Goal: Information Seeking & Learning: Understand process/instructions

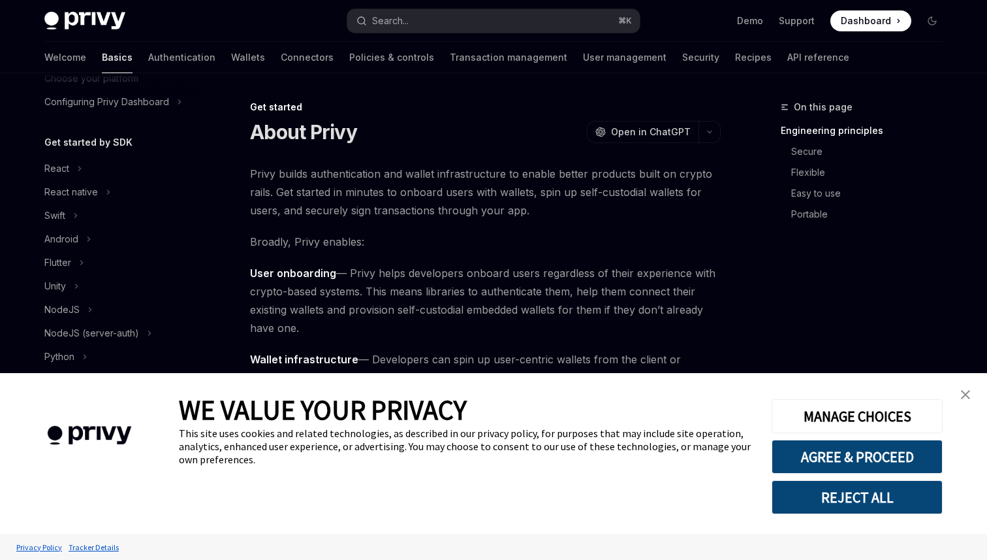
scroll to position [114, 0]
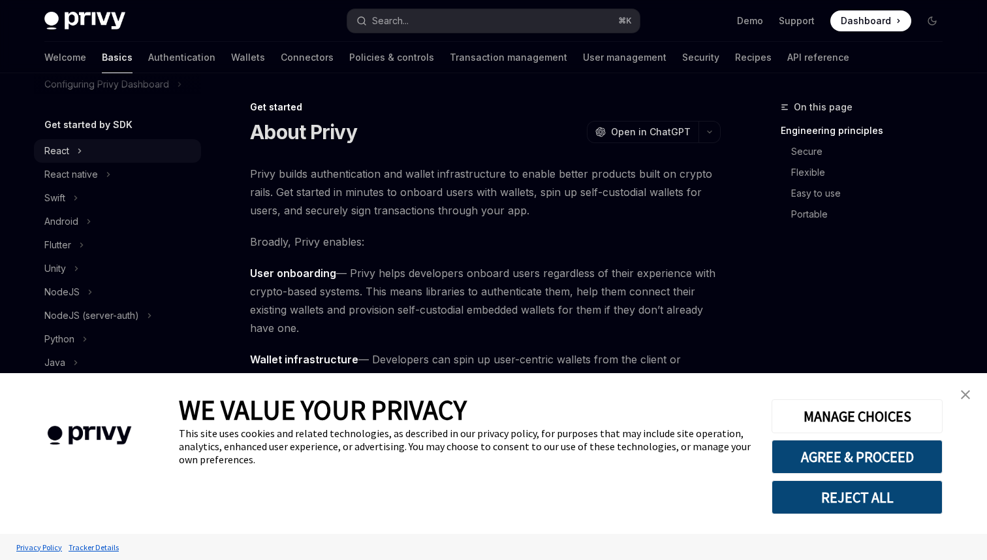
click at [69, 155] on button "React" at bounding box center [117, 151] width 167 height 24
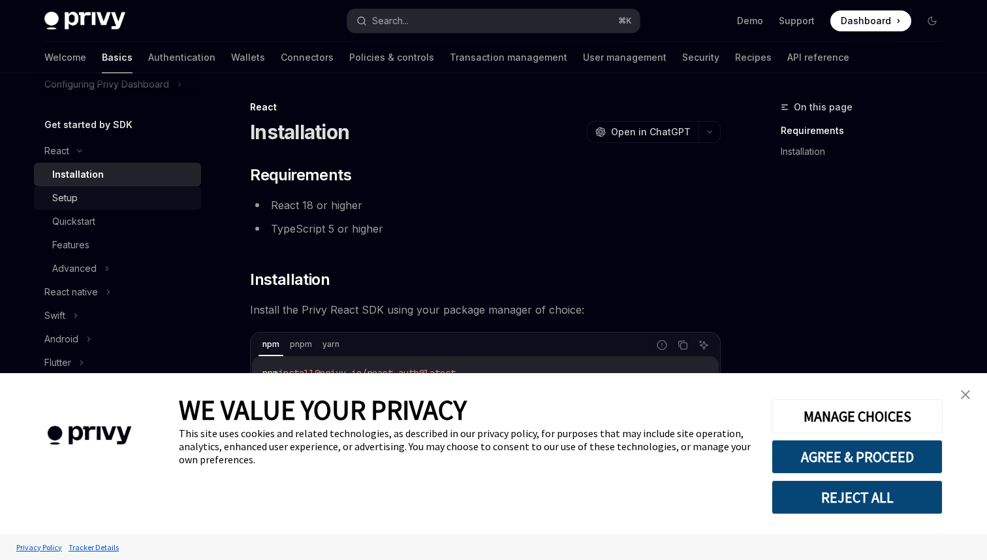
click at [73, 206] on link "Setup" at bounding box center [117, 198] width 167 height 24
type textarea "*"
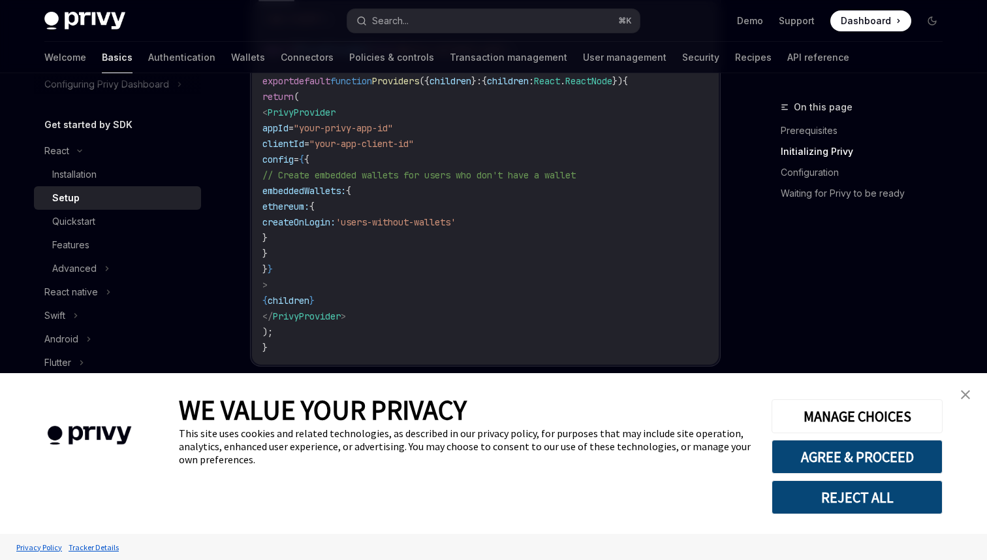
scroll to position [541, 0]
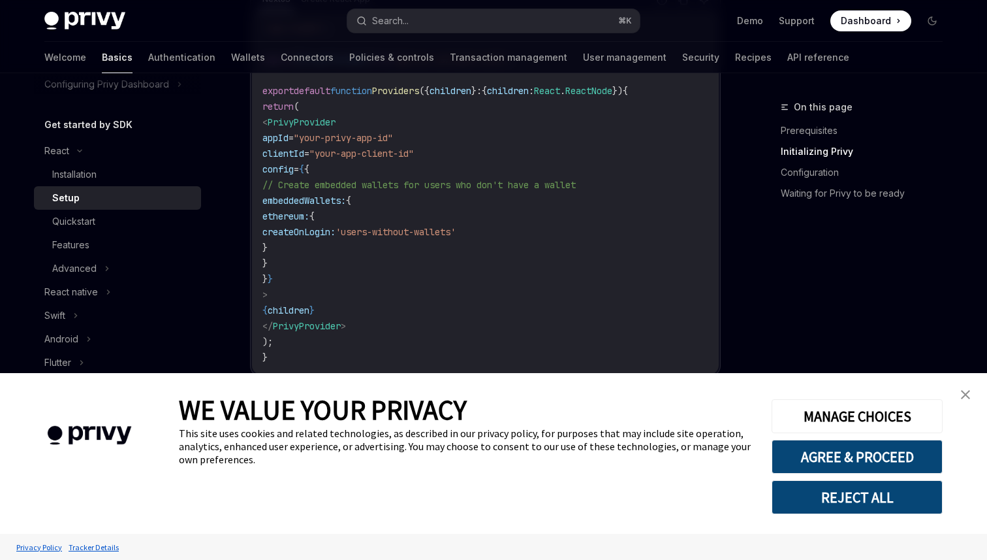
click at [336, 227] on span "createOnLogin:" at bounding box center [298, 232] width 73 height 12
copy span "createOnLogin"
click at [964, 396] on img "close banner" at bounding box center [965, 394] width 9 height 9
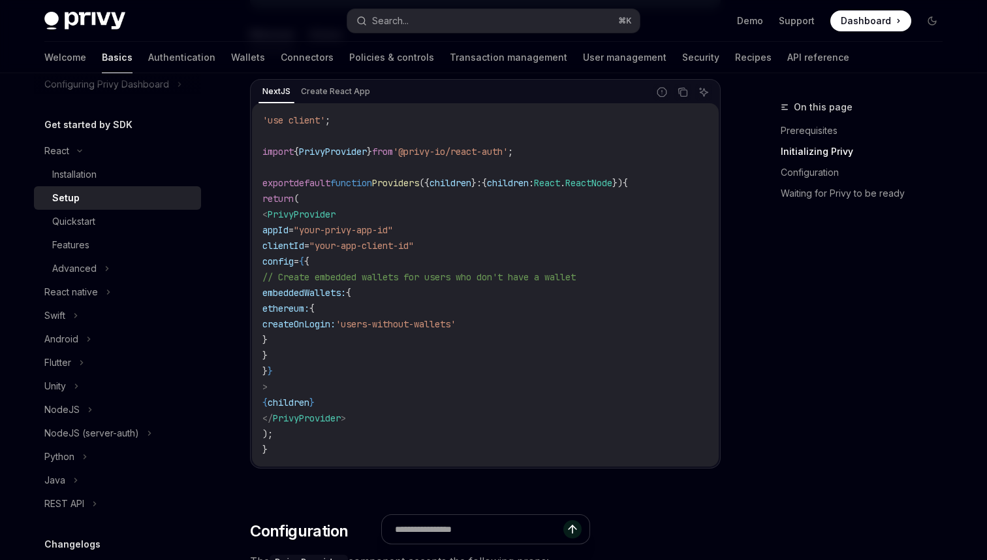
scroll to position [428, 0]
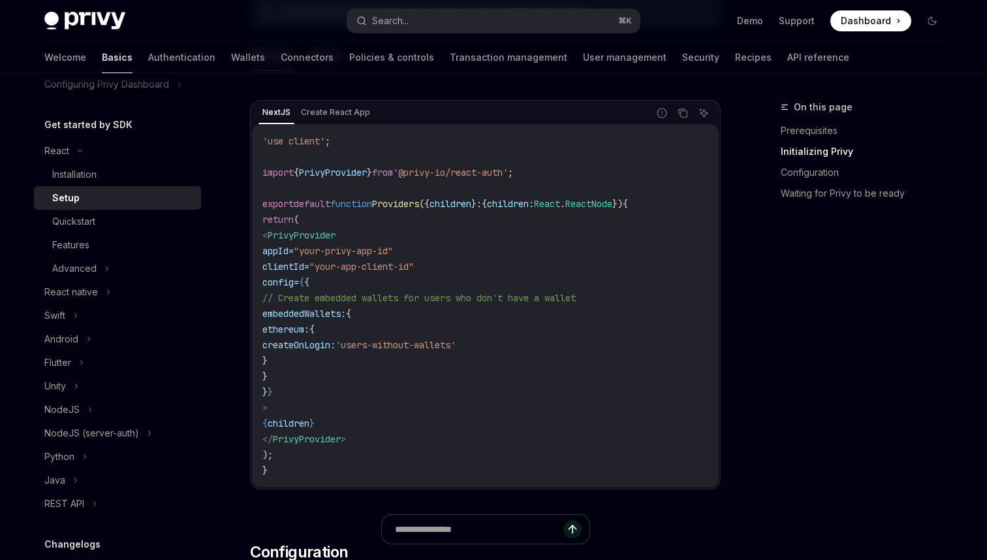
click at [323, 232] on span "PrivyProvider" at bounding box center [302, 235] width 68 height 12
copy span "PrivyProvider"
click at [429, 19] on button "Search... ⌘ K" at bounding box center [493, 21] width 293 height 24
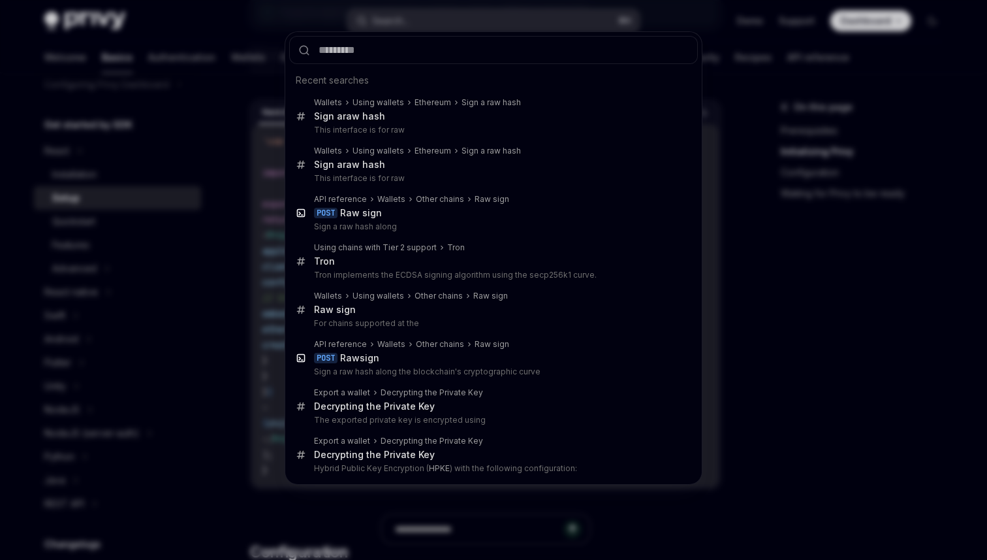
type input "**********"
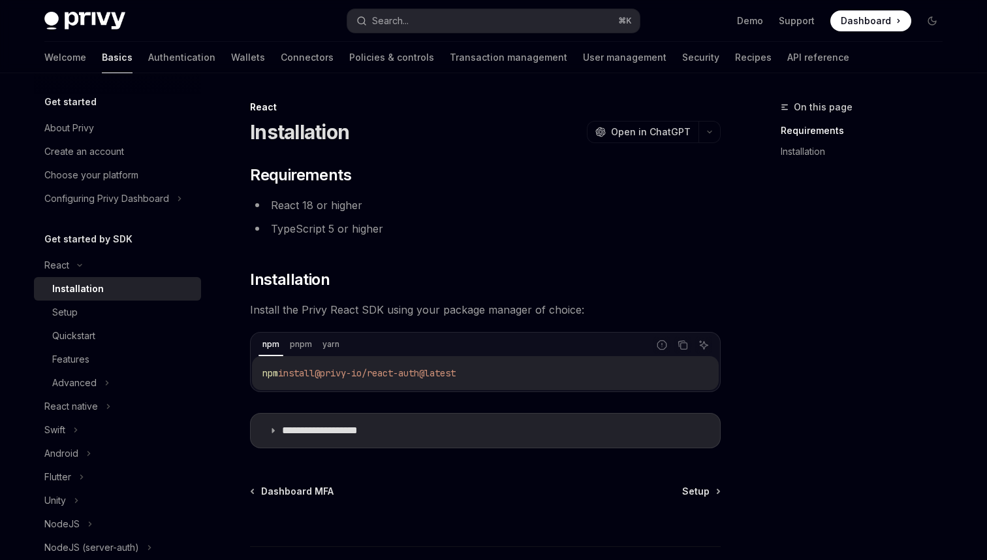
type textarea "*"
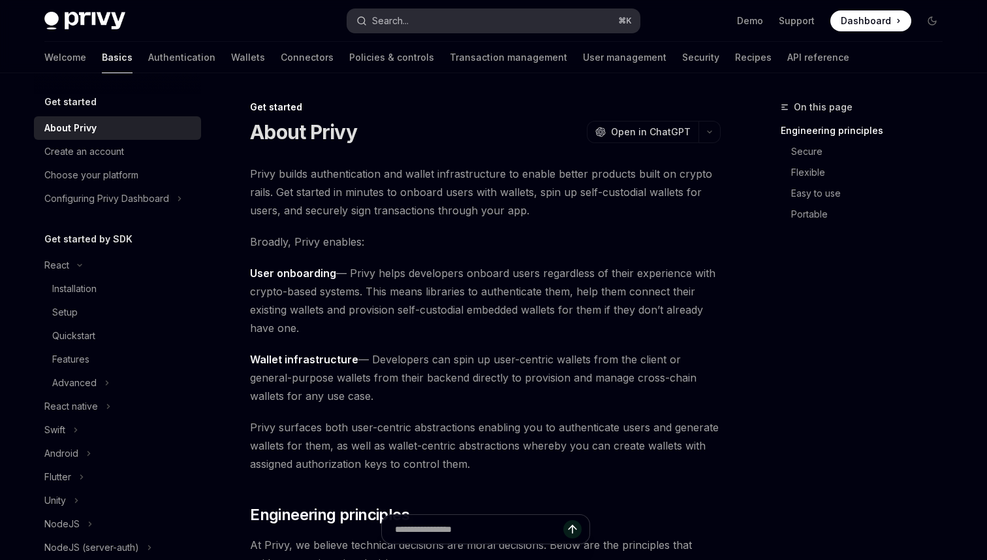
click at [451, 26] on button "Search... ⌘ K" at bounding box center [493, 21] width 293 height 24
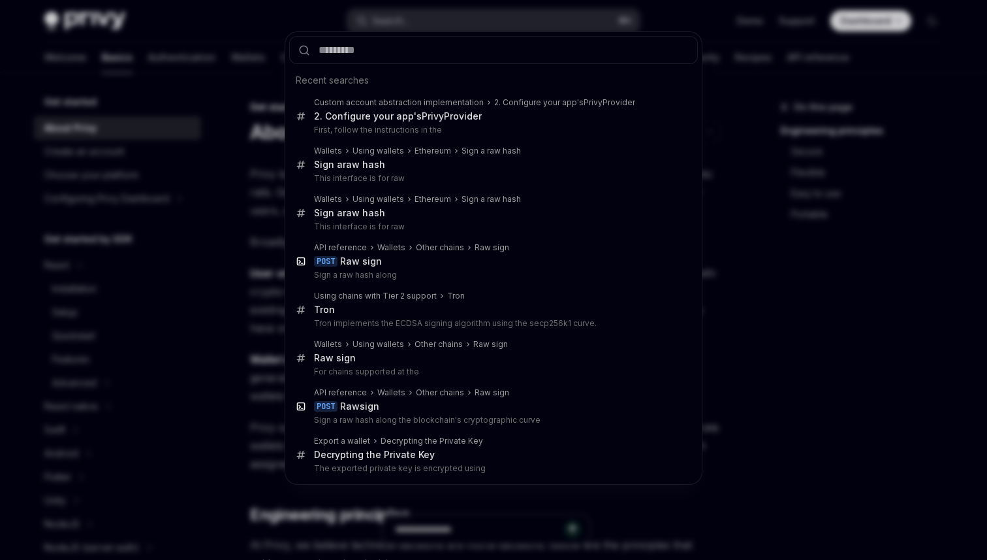
type input "**********"
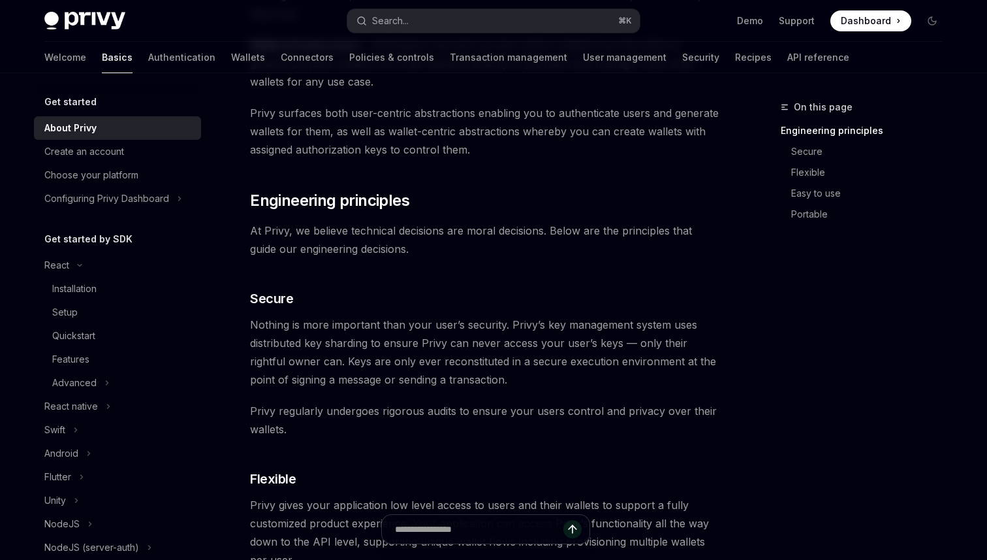
scroll to position [390, 0]
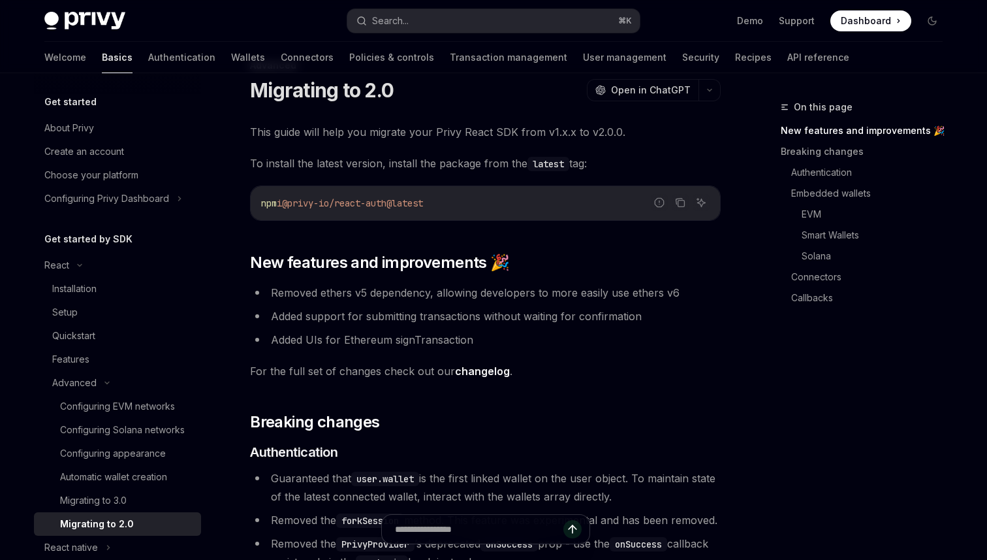
type textarea "*"
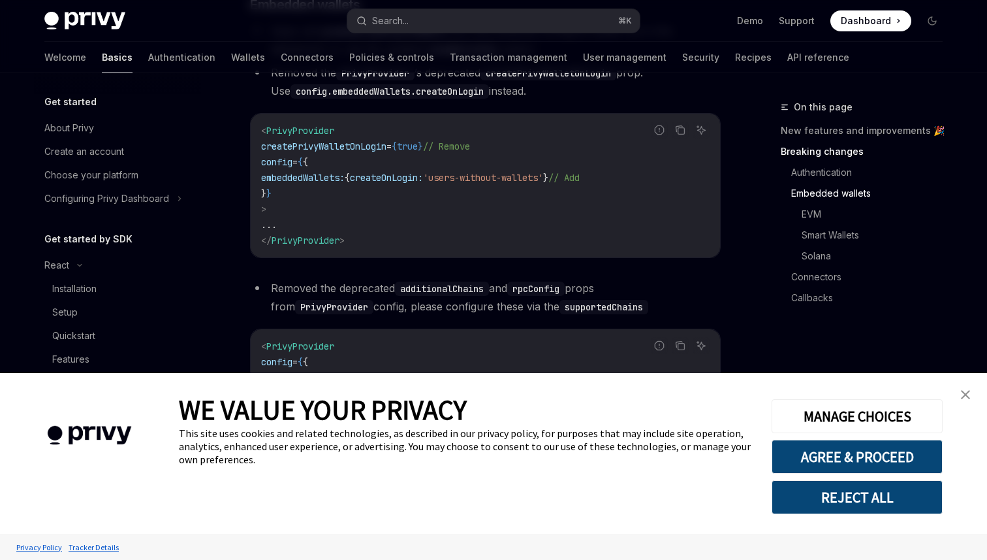
scroll to position [673, 0]
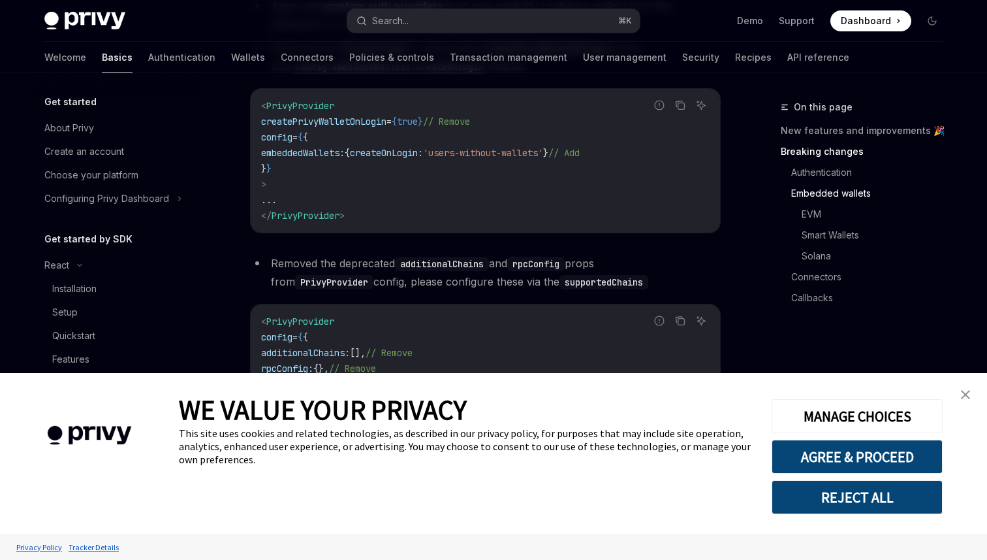
click at [976, 393] on link "close banner" at bounding box center [966, 394] width 26 height 26
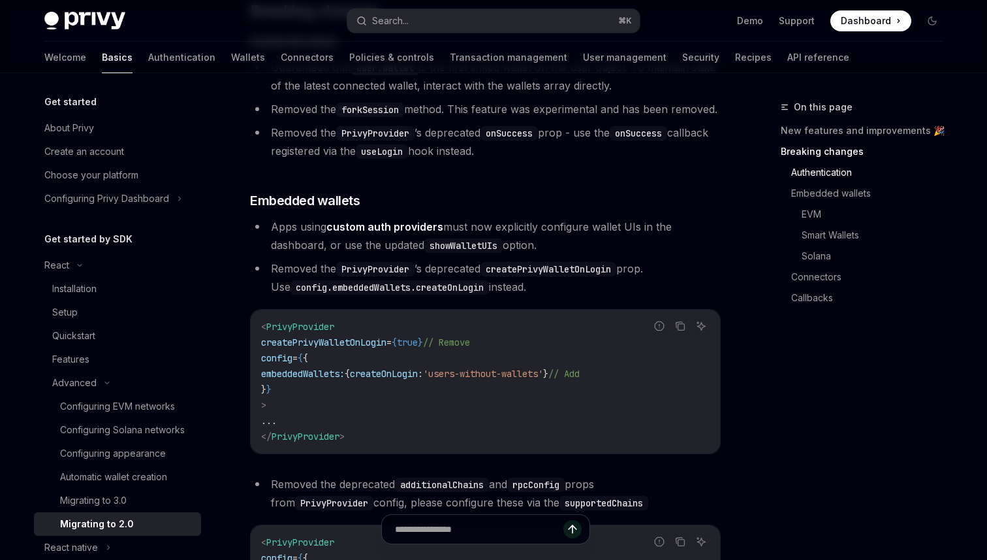
scroll to position [441, 0]
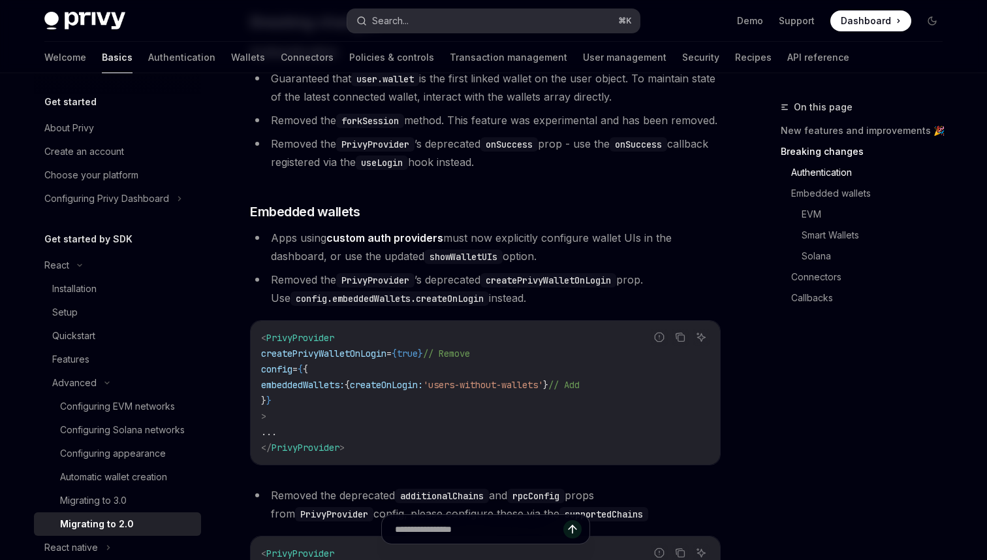
click at [539, 22] on button "Search... ⌘ K" at bounding box center [493, 21] width 293 height 24
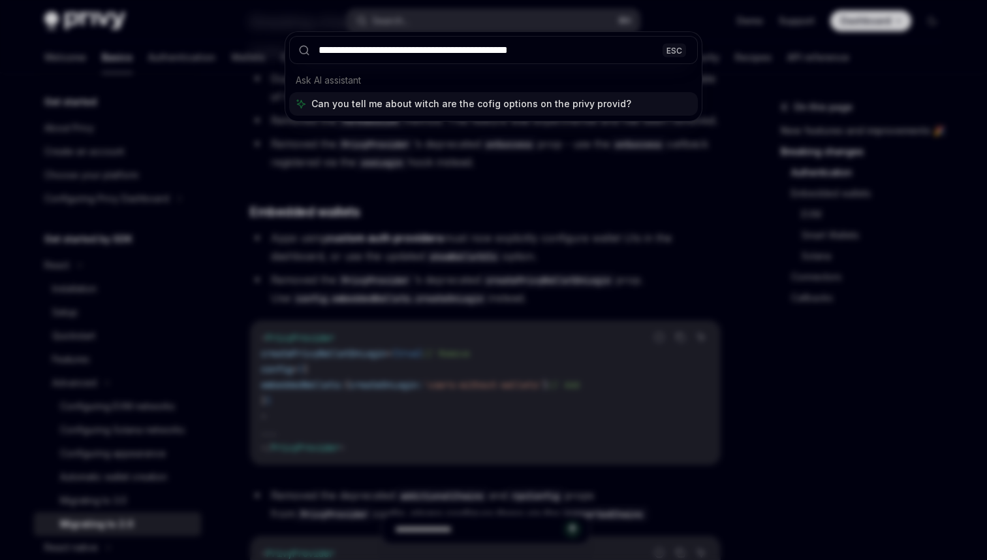
type input "**********"
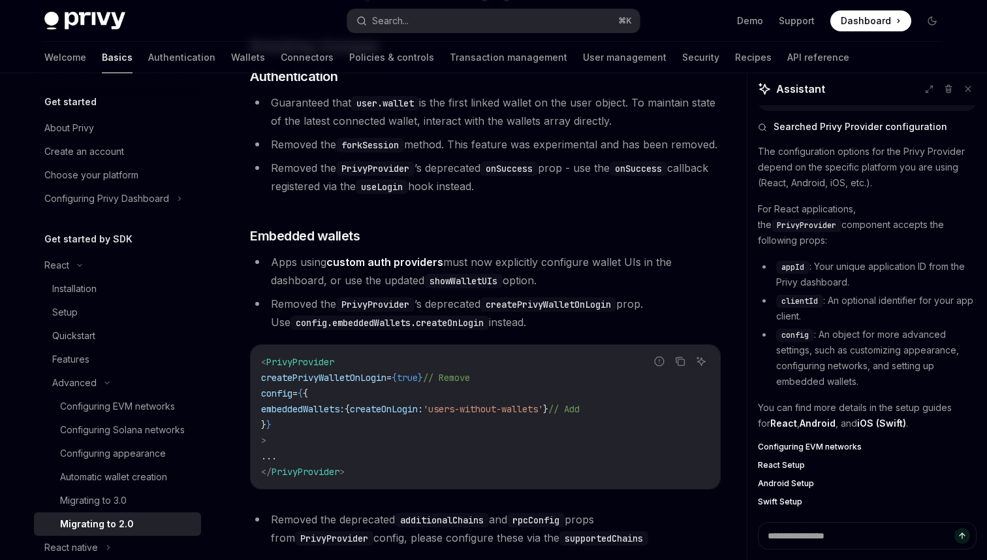
scroll to position [43, 0]
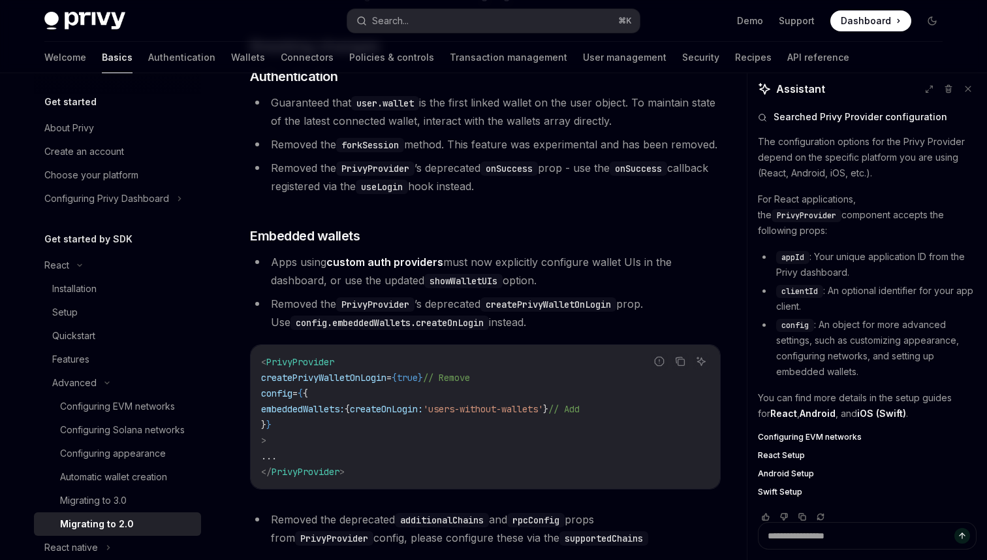
click at [793, 320] on span "config" at bounding box center [795, 325] width 27 height 10
click at [787, 432] on span "Configuring EVM networks" at bounding box center [810, 437] width 104 height 10
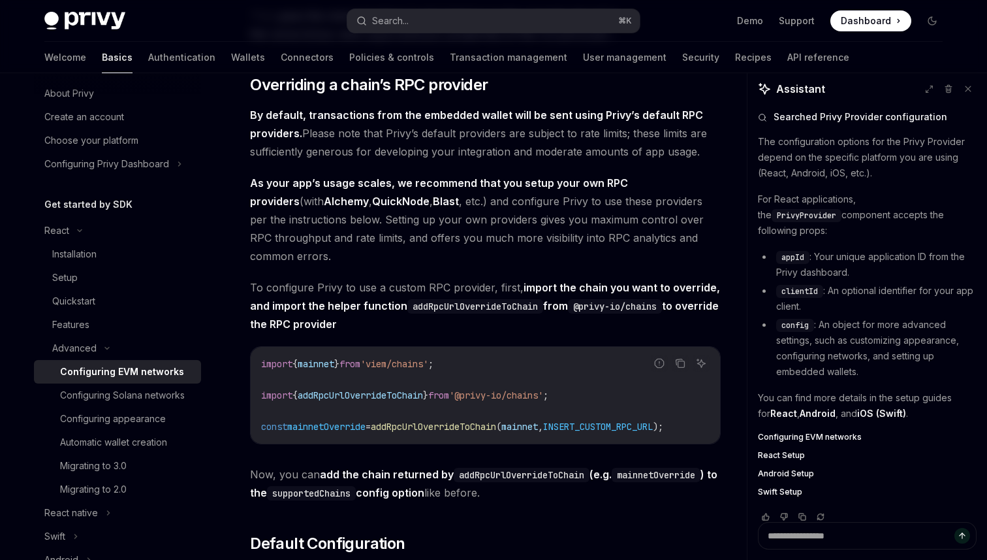
scroll to position [5, 0]
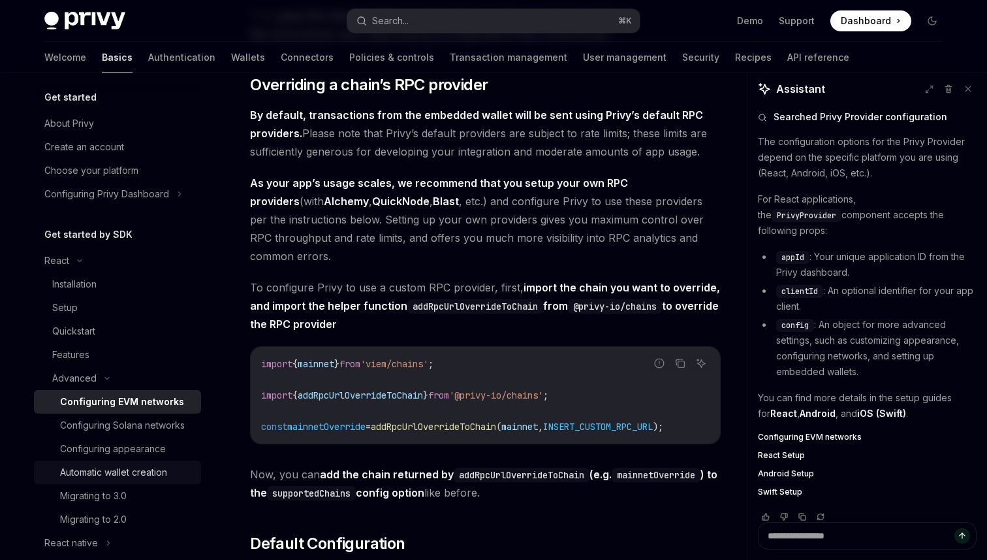
click at [111, 479] on div "Automatic wallet creation" at bounding box center [113, 472] width 107 height 16
type textarea "*"
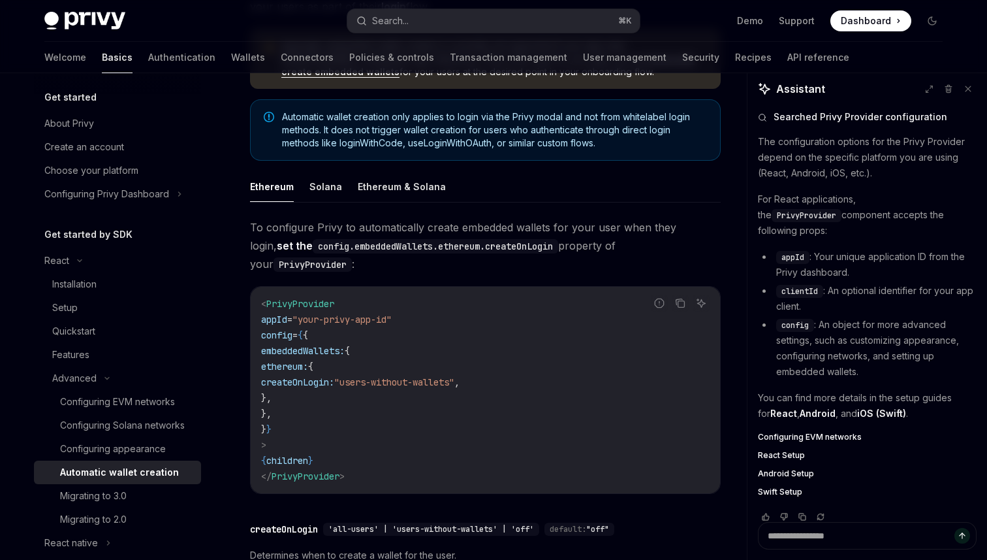
scroll to position [174, 0]
